Goal: Find contact information: Find contact information

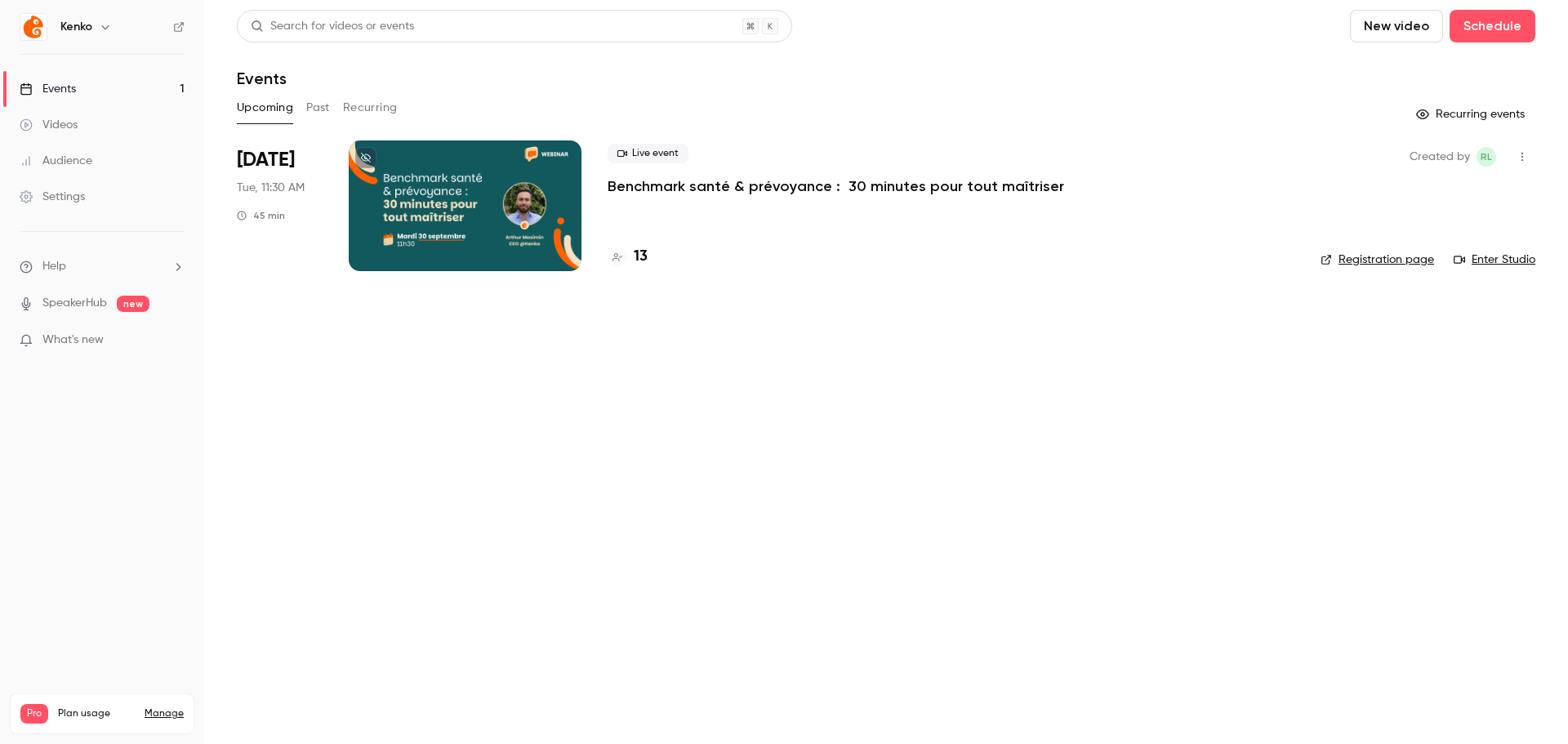
click at [82, 171] on link "Audience" at bounding box center [102, 161] width 204 height 36
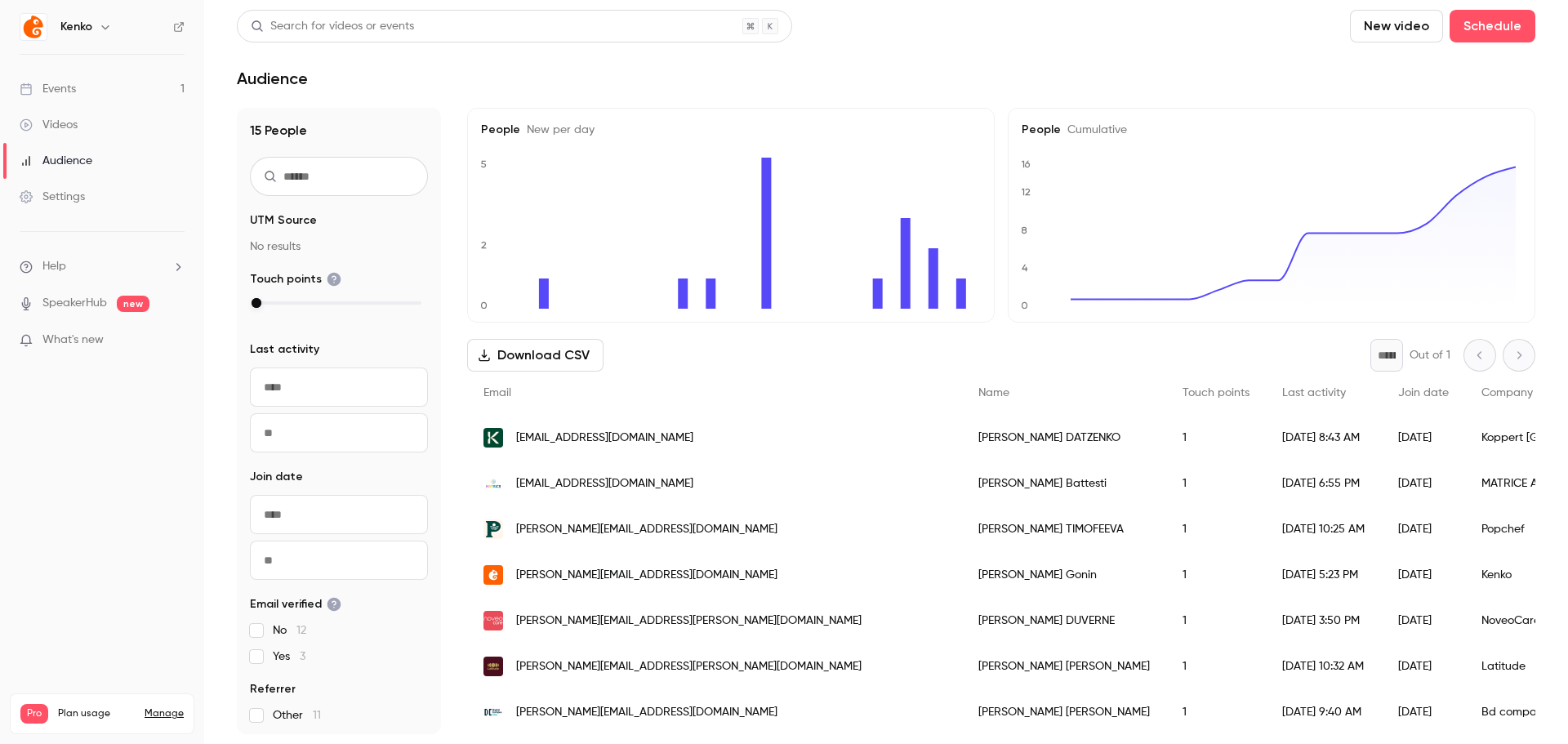
click at [962, 425] on div "[PERSON_NAME]" at bounding box center [1064, 437] width 204 height 45
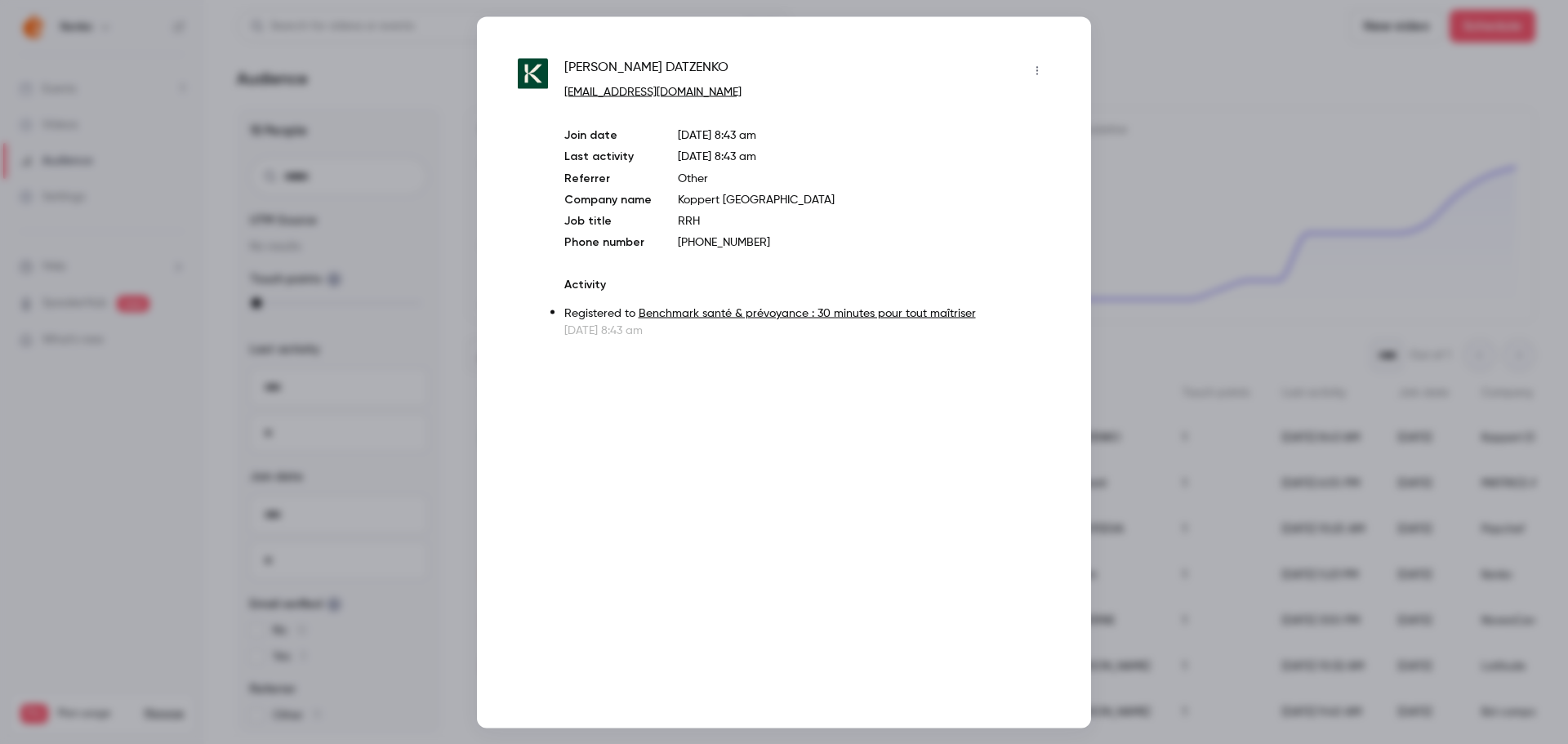
click at [690, 201] on p "Koppert [GEOGRAPHIC_DATA]" at bounding box center [863, 198] width 372 height 16
copy p "Koppert [GEOGRAPHIC_DATA]"
click at [430, 190] on div at bounding box center [784, 372] width 1568 height 744
